Goal: Understand process/instructions: Learn how to perform a task or action

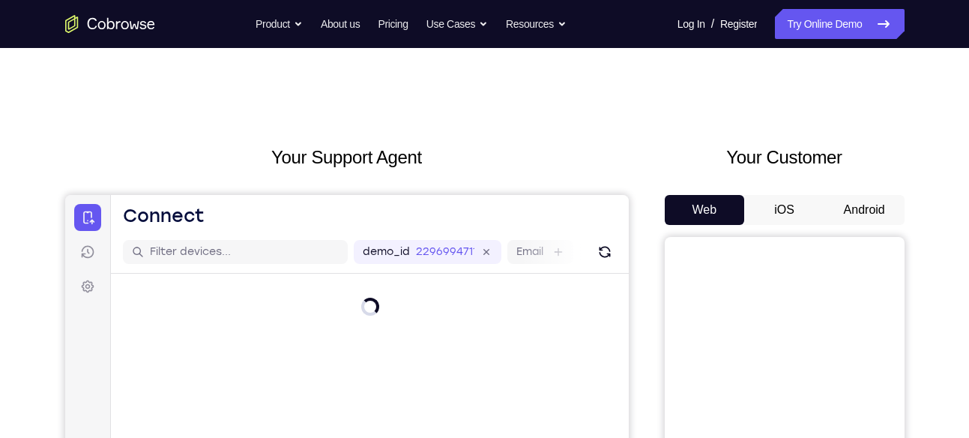
click at [867, 202] on button "Android" at bounding box center [864, 210] width 80 height 30
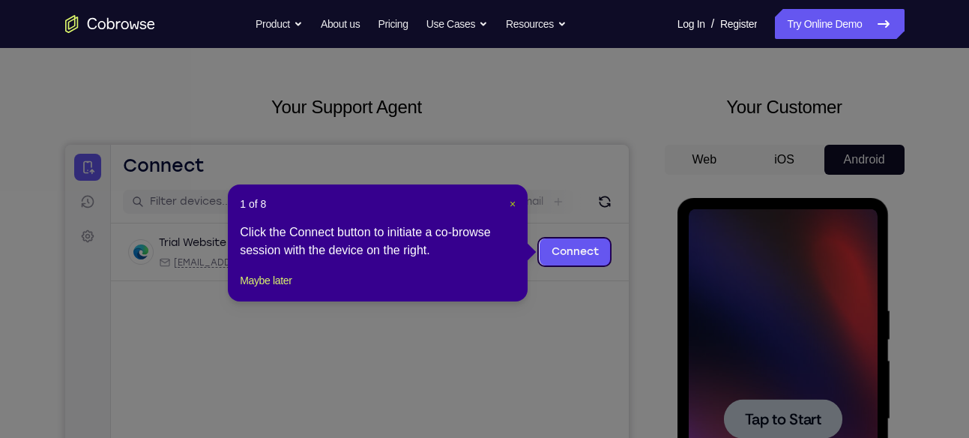
click at [510, 199] on span "×" at bounding box center [513, 204] width 6 height 12
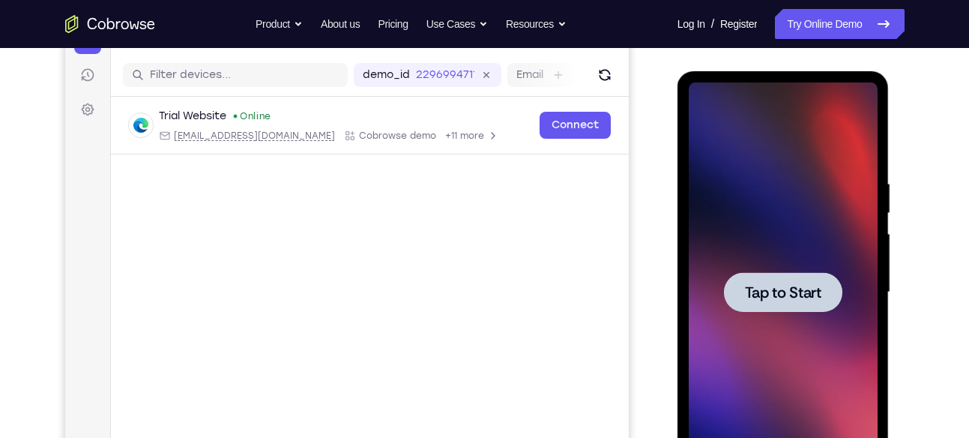
scroll to position [172, 0]
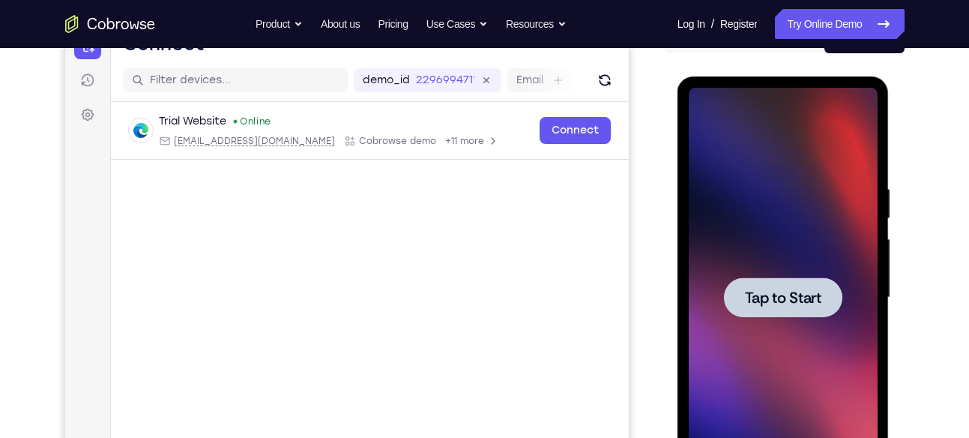
click at [795, 283] on div at bounding box center [783, 297] width 118 height 40
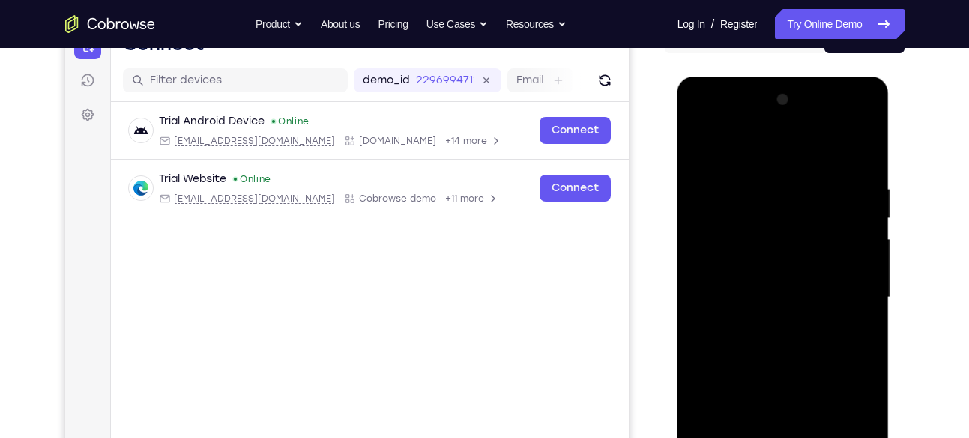
click at [757, 300] on div at bounding box center [783, 298] width 189 height 420
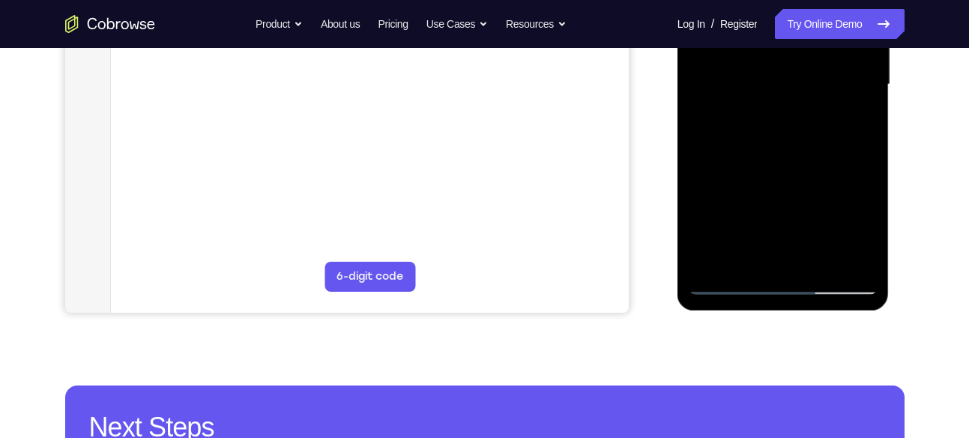
scroll to position [385, 0]
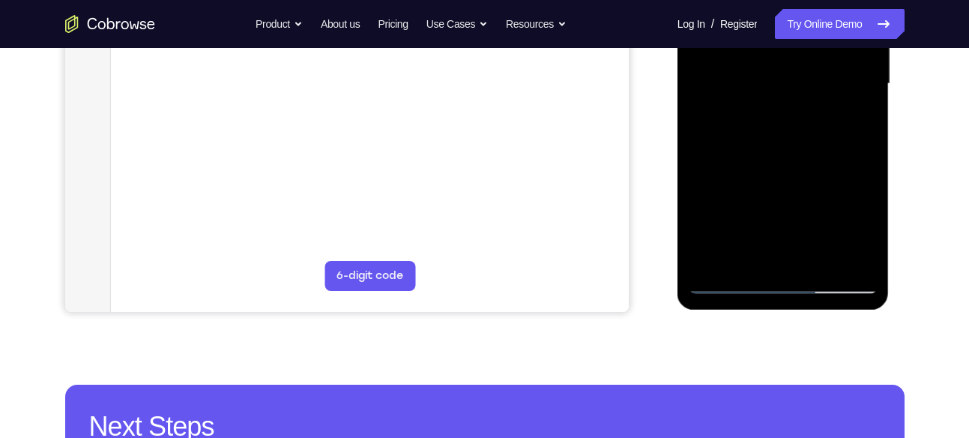
click at [782, 280] on div at bounding box center [783, 84] width 189 height 420
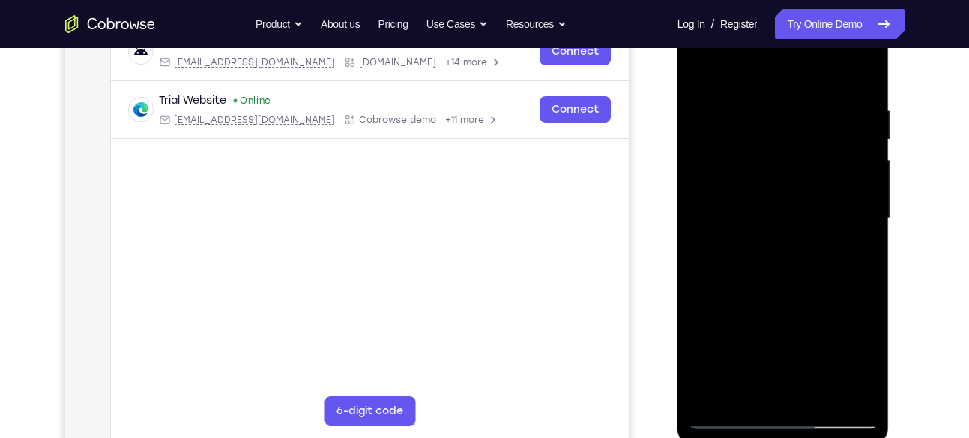
scroll to position [250, 0]
click at [855, 352] on div at bounding box center [783, 220] width 189 height 420
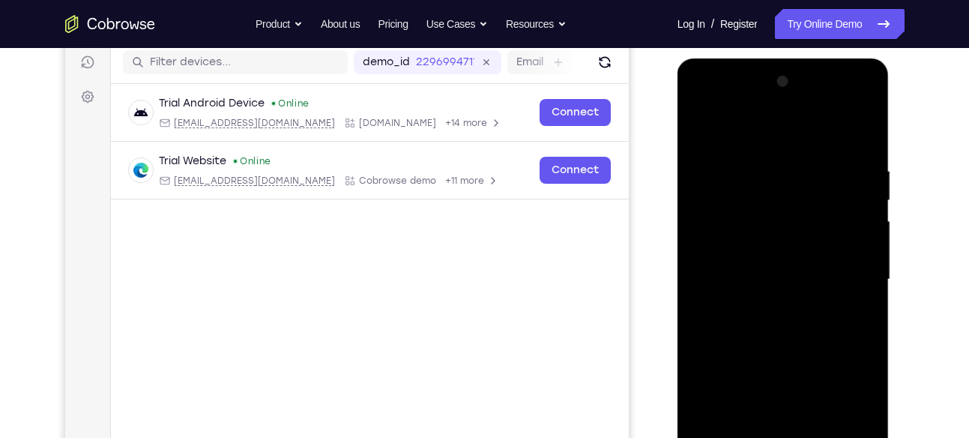
scroll to position [187, 0]
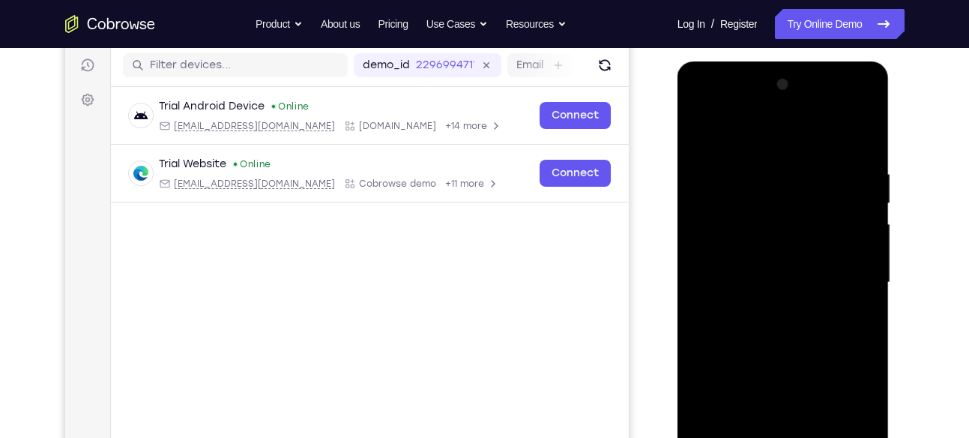
click at [704, 99] on div at bounding box center [783, 283] width 189 height 420
click at [842, 277] on div at bounding box center [783, 283] width 189 height 420
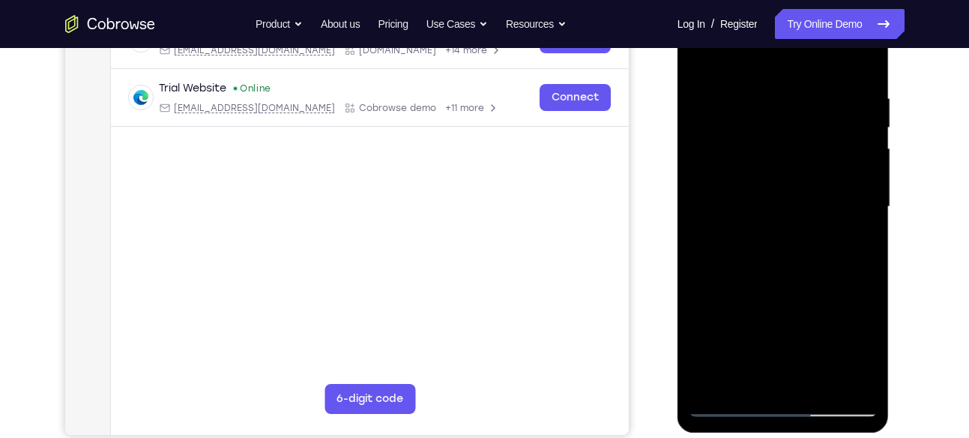
scroll to position [264, 0]
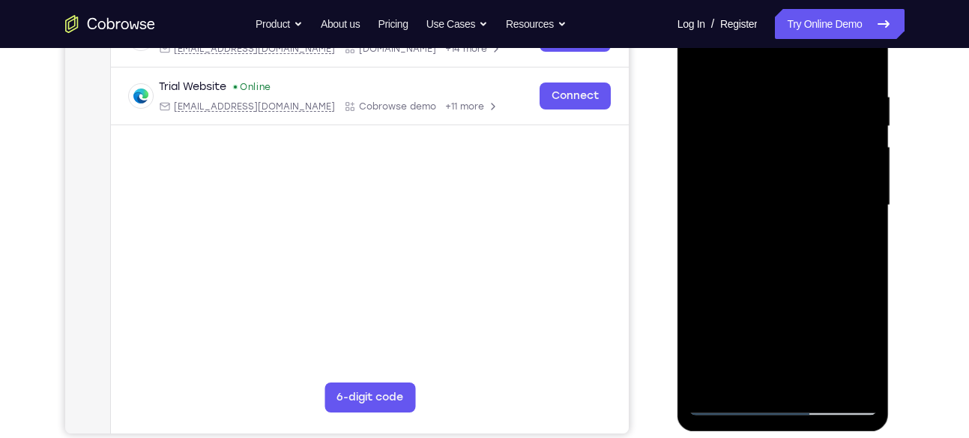
click at [768, 233] on div at bounding box center [783, 206] width 189 height 420
click at [768, 181] on div at bounding box center [783, 206] width 189 height 420
click at [722, 170] on div at bounding box center [783, 206] width 189 height 420
click at [708, 212] on div at bounding box center [783, 206] width 189 height 420
click at [715, 258] on div at bounding box center [783, 206] width 189 height 420
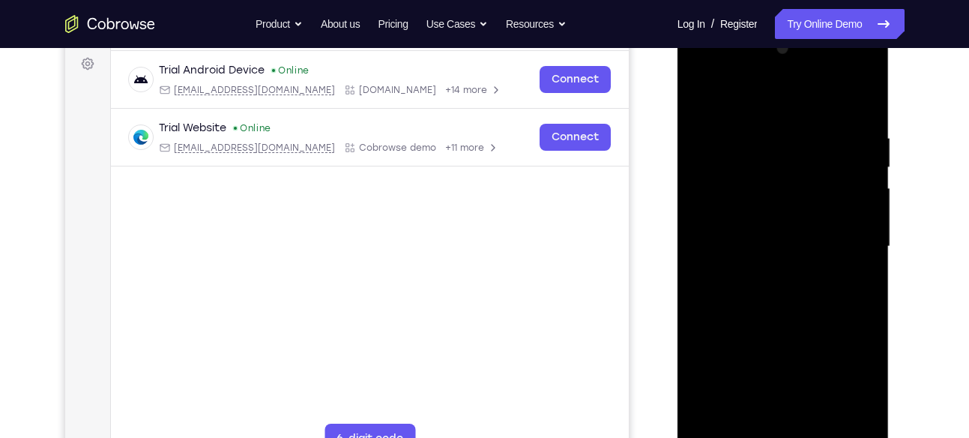
scroll to position [217, 0]
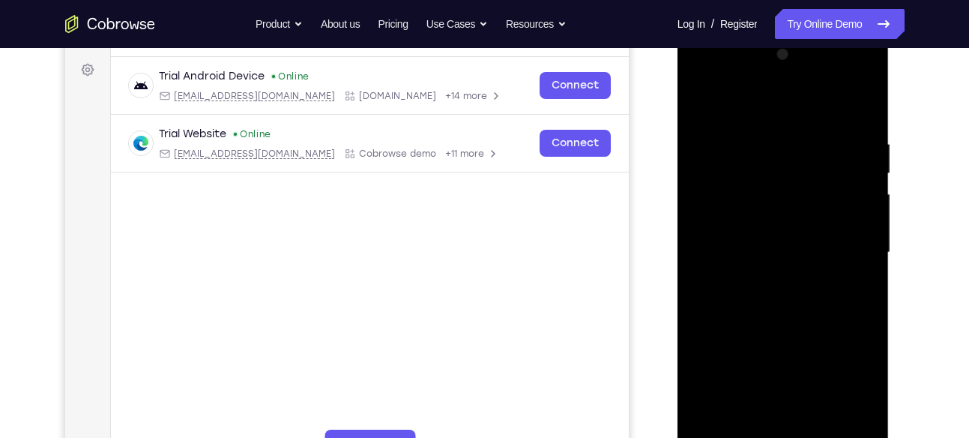
click at [779, 295] on div at bounding box center [783, 253] width 189 height 420
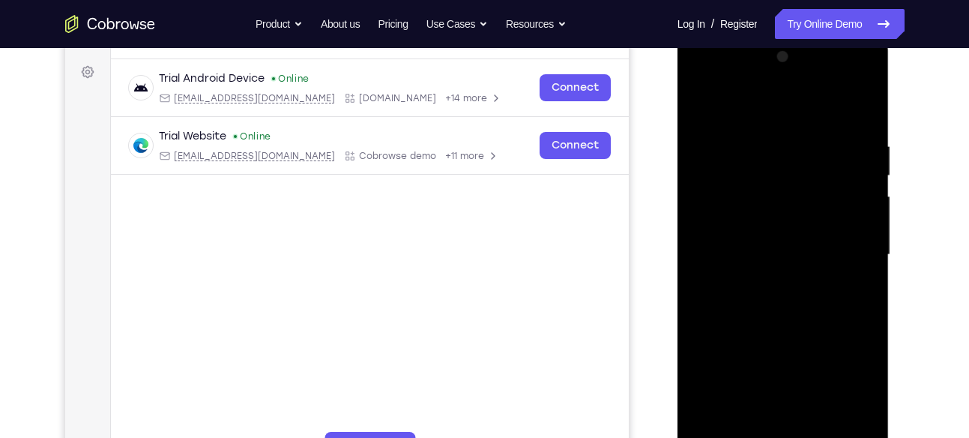
scroll to position [211, 0]
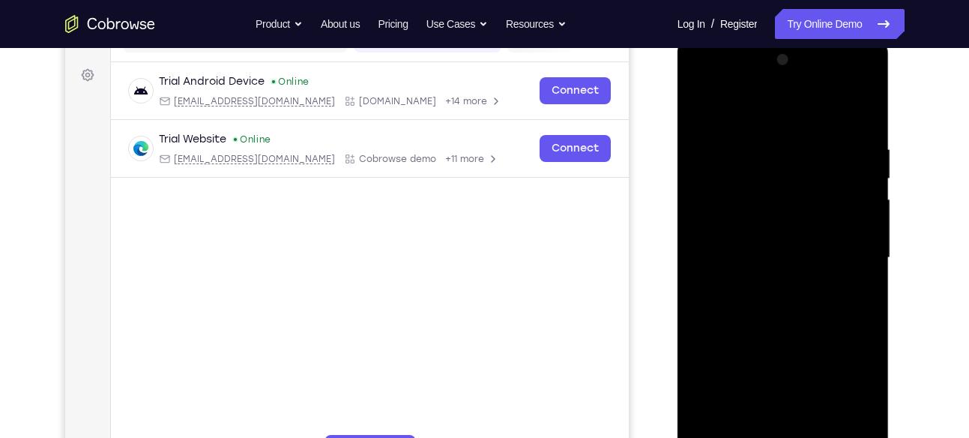
click at [700, 110] on div at bounding box center [783, 258] width 189 height 420
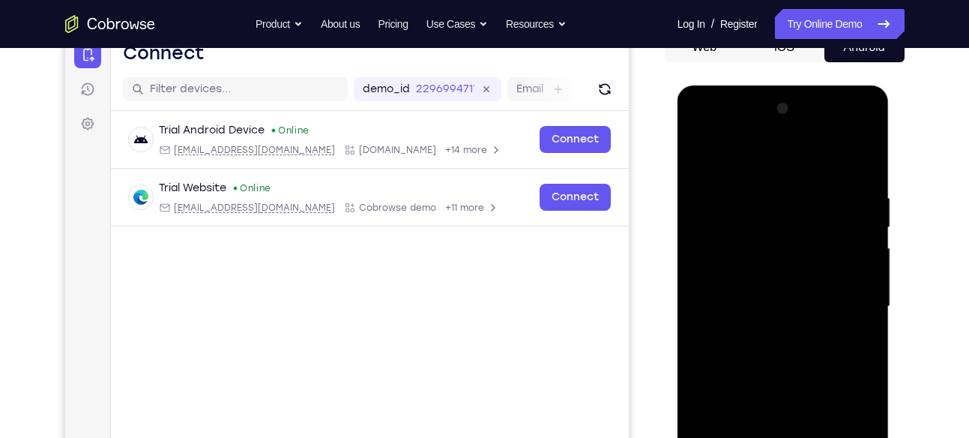
scroll to position [162, 0]
